Goal: Book appointment/travel/reservation

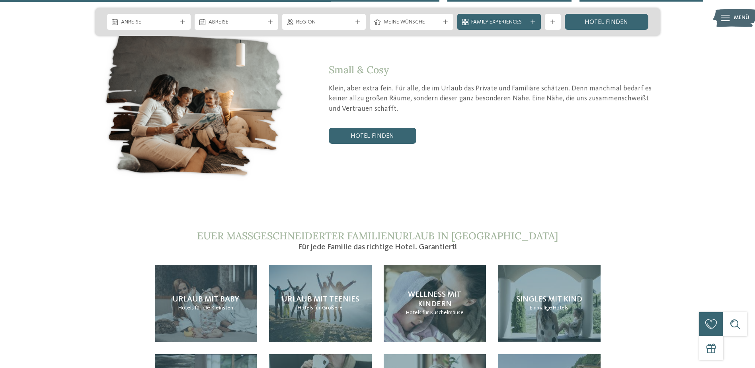
scroll to position [1750, 0]
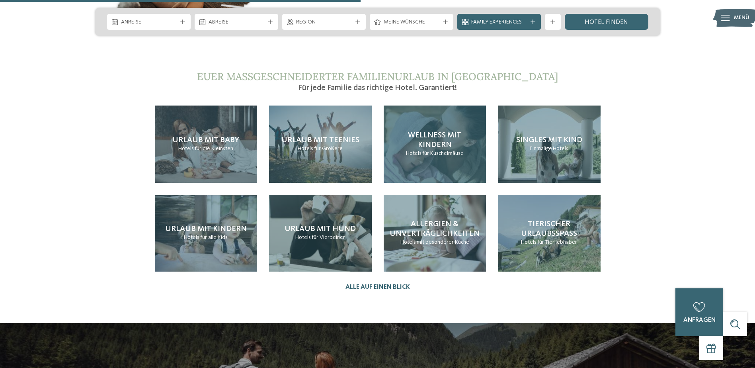
drag, startPoint x: 426, startPoint y: 119, endPoint x: 436, endPoint y: 129, distance: 14.3
click at [426, 131] on span "Wellness mit Kindern" at bounding box center [434, 140] width 53 height 18
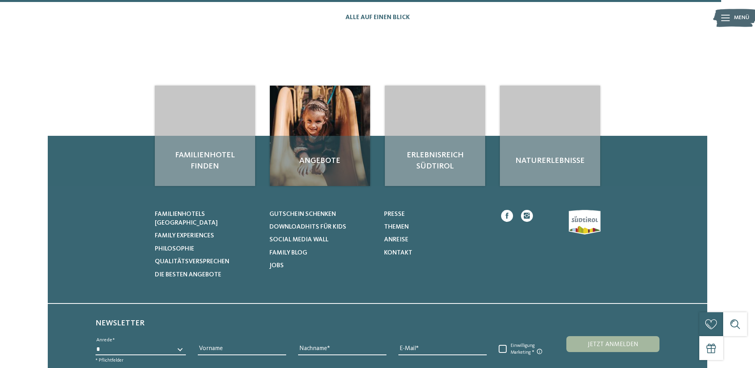
scroll to position [1114, 0]
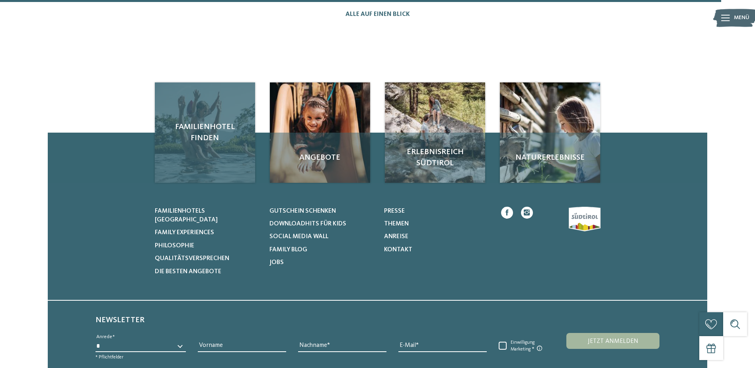
click at [218, 117] on div "Familienhotel finden" at bounding box center [205, 132] width 100 height 100
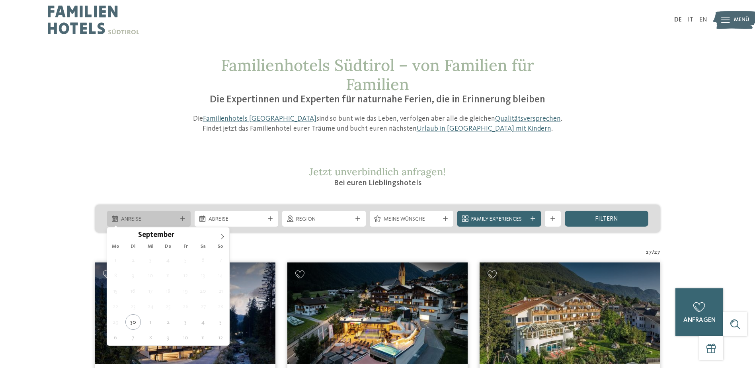
click at [176, 220] on span "Anreise" at bounding box center [149, 219] width 56 height 8
click at [223, 239] on icon at bounding box center [223, 236] width 6 height 6
type div "18.11.2025"
drag, startPoint x: 131, startPoint y: 305, endPoint x: 140, endPoint y: 305, distance: 9.1
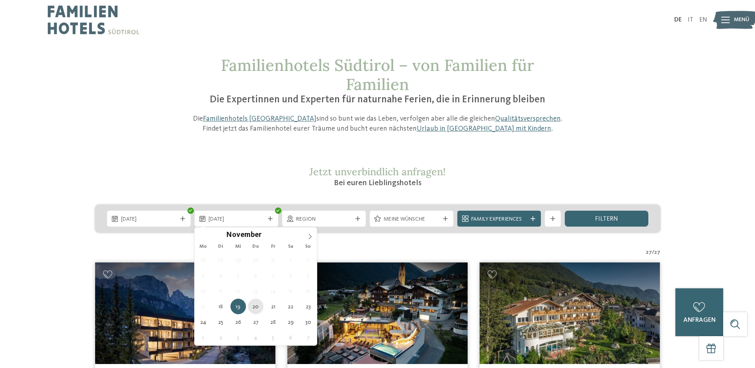
type div "20.11.2025"
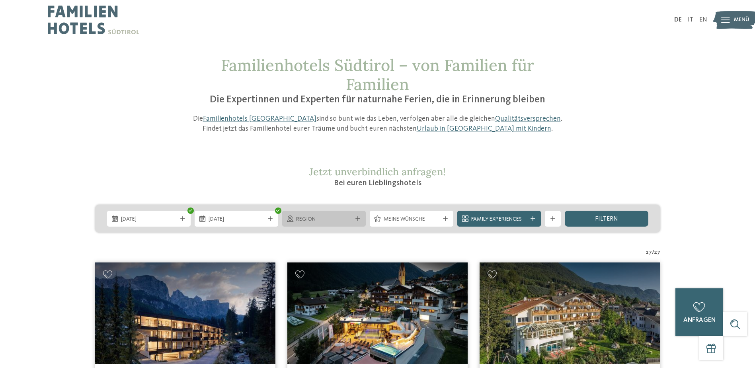
click at [310, 220] on span "Region" at bounding box center [324, 219] width 56 height 8
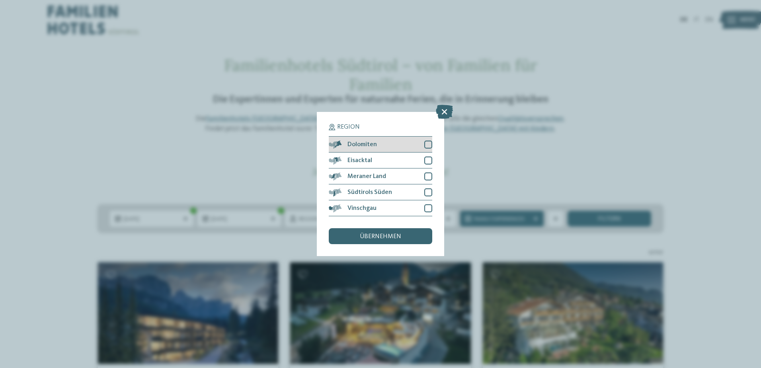
click at [426, 142] on div at bounding box center [428, 144] width 8 height 8
click at [427, 193] on div at bounding box center [428, 192] width 8 height 8
click at [377, 235] on span "übernehmen" at bounding box center [380, 236] width 41 height 6
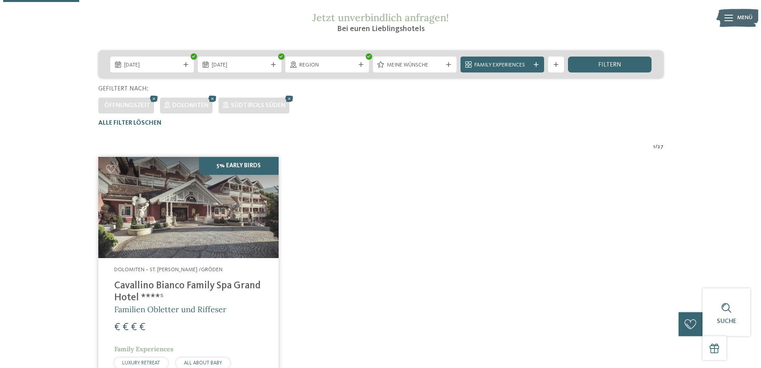
scroll to position [62, 0]
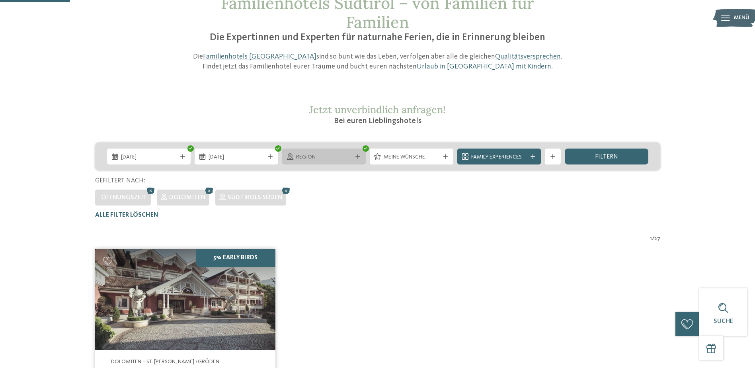
click at [352, 152] on div "Region" at bounding box center [324, 156] width 60 height 9
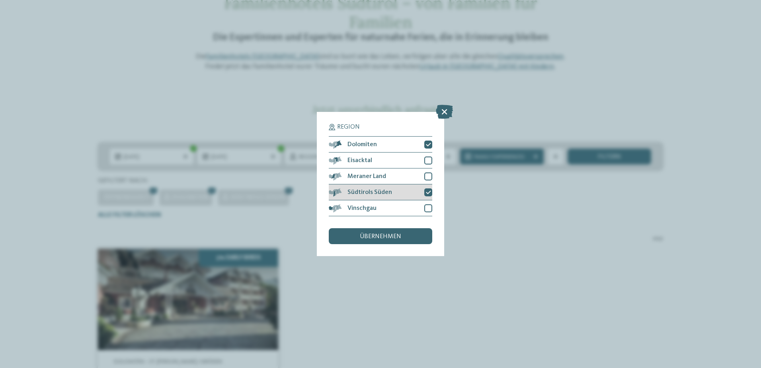
click at [427, 191] on icon at bounding box center [428, 192] width 5 height 5
click at [400, 237] on span "übernehmen" at bounding box center [380, 236] width 41 height 6
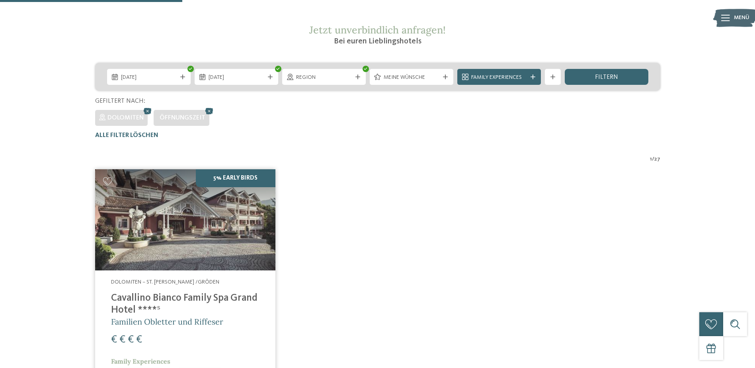
scroll to position [181, 0]
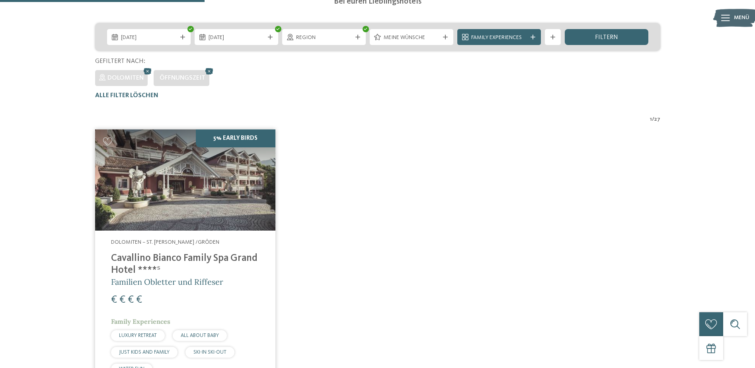
click at [179, 259] on h4 "Cavallino Bianco Family Spa Grand Hotel ****ˢ" at bounding box center [185, 264] width 148 height 24
drag, startPoint x: 222, startPoint y: 200, endPoint x: 231, endPoint y: 211, distance: 13.5
click at [222, 200] on img at bounding box center [185, 179] width 180 height 101
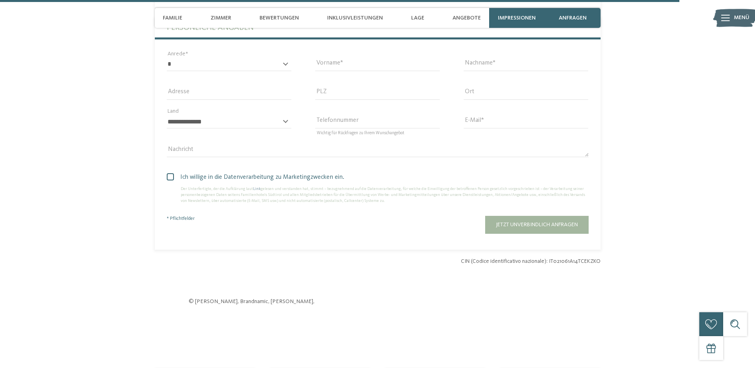
scroll to position [2625, 0]
